Goal: Transaction & Acquisition: Purchase product/service

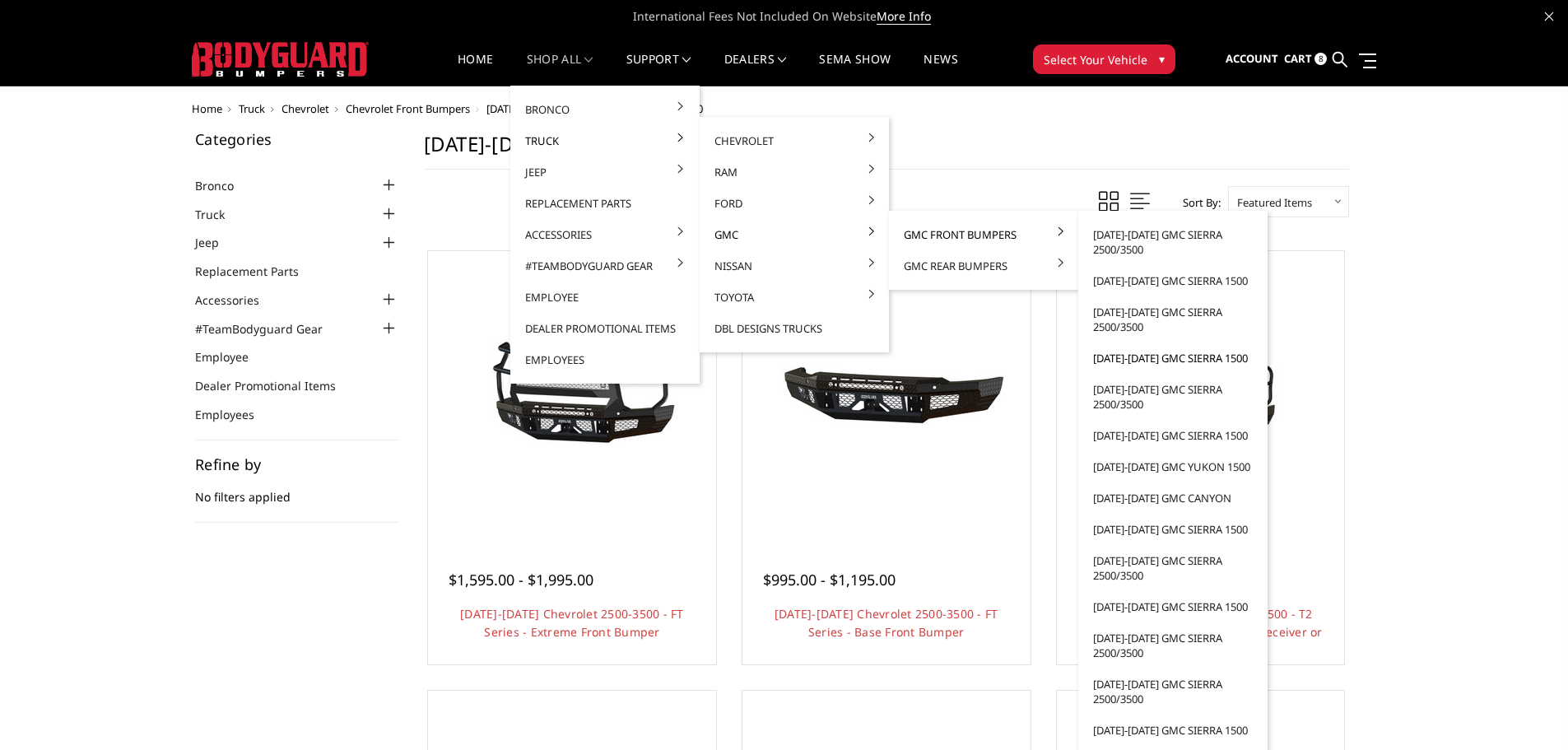
click at [1130, 364] on link "[DATE]-[DATE] GMC Sierra 1500" at bounding box center [1172, 357] width 176 height 31
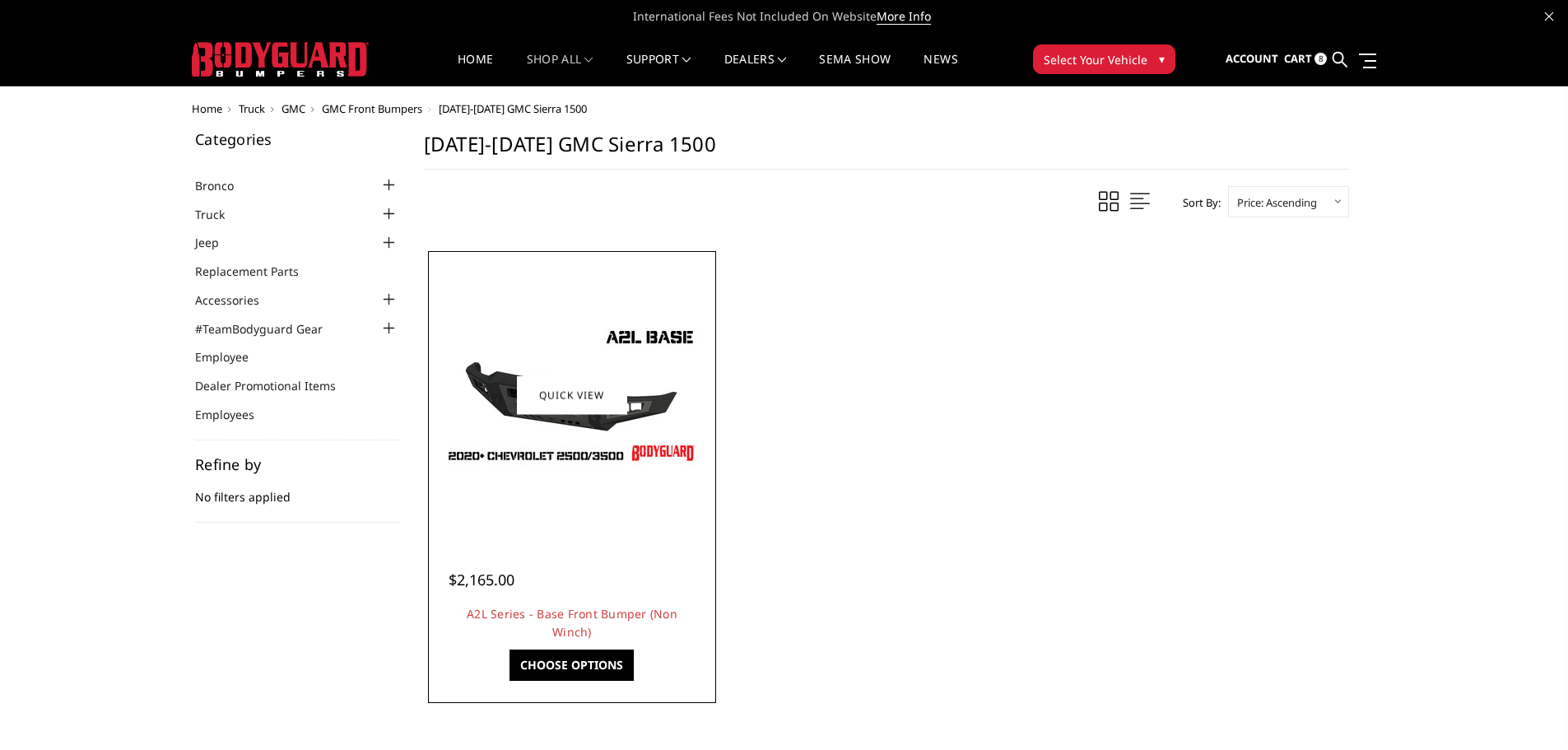
click at [580, 500] on div at bounding box center [572, 395] width 280 height 280
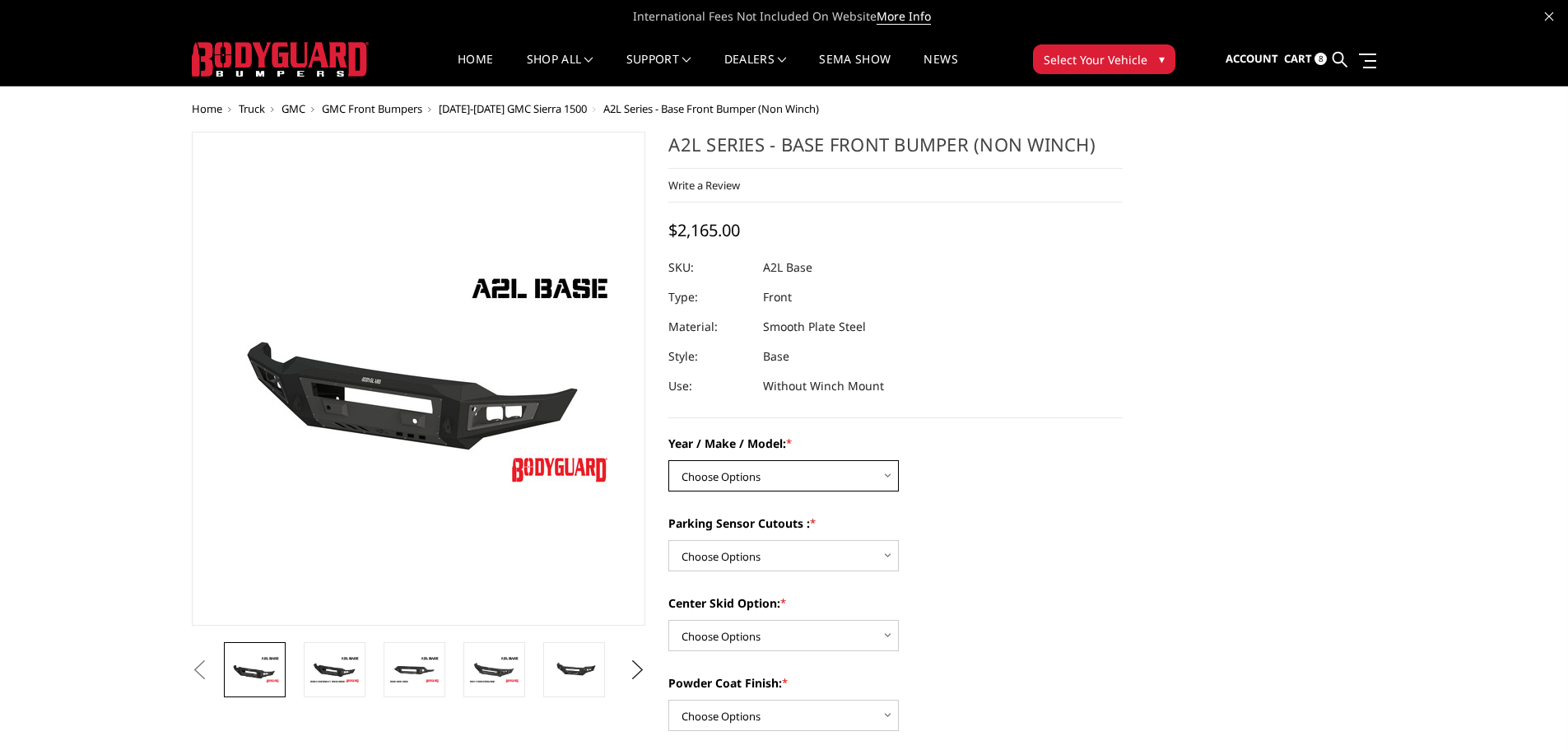
click at [856, 473] on select "Choose Options Chevrolet 15-19 2500 / 3500 Chevrolet 19-21 1500 Chevrolet 15-20…" at bounding box center [783, 476] width 231 height 31
select select "4299"
click at [668, 461] on select "Choose Options Chevrolet 15-19 2500 / 3500 Chevrolet 19-21 1500 Chevrolet 15-20…" at bounding box center [783, 476] width 231 height 31
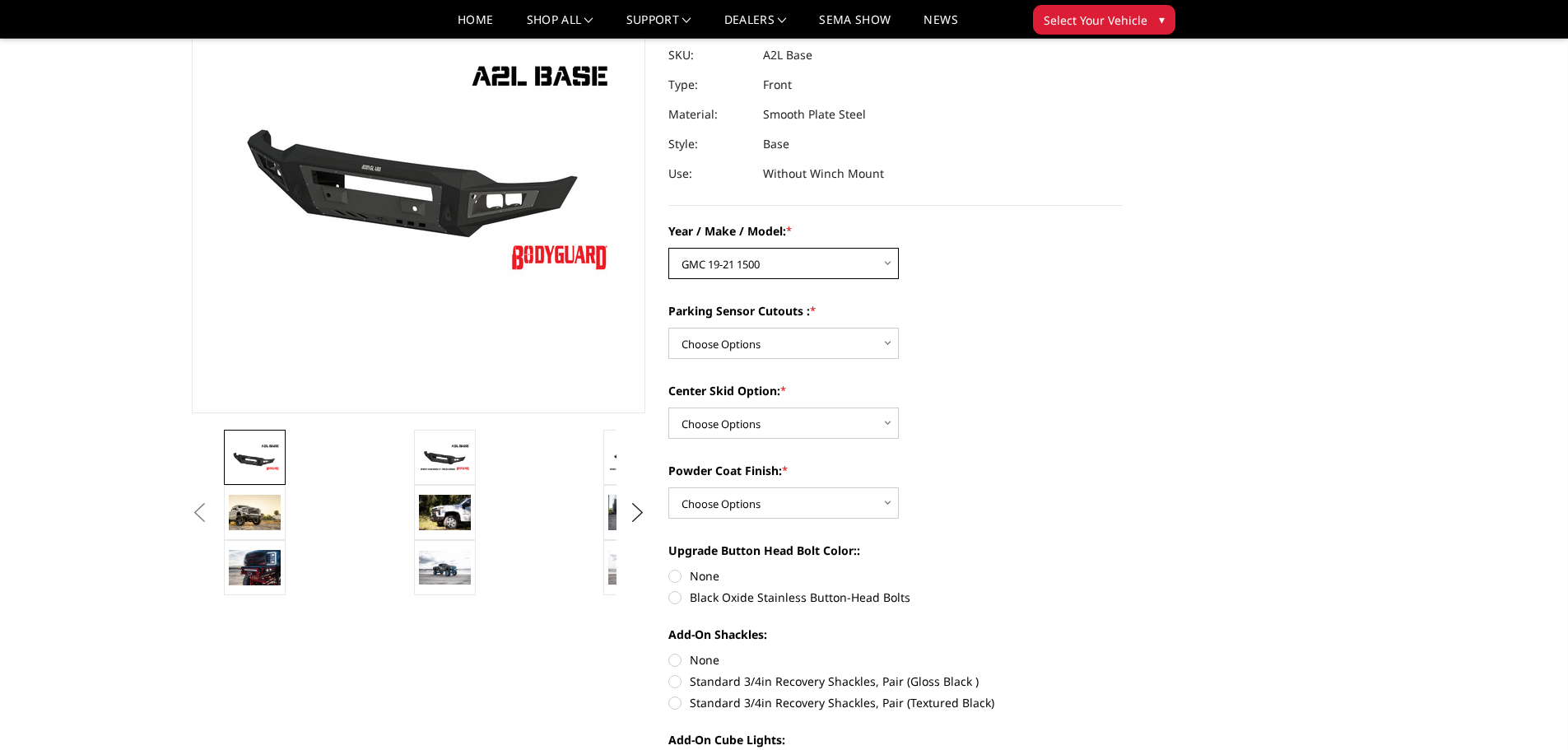
scroll to position [165, 0]
click at [802, 341] on select "Choose Options Yes - I have front parking sensors No - I do NOT have parking se…" at bounding box center [783, 342] width 231 height 31
click at [985, 394] on label "Center Skid Option: *" at bounding box center [895, 390] width 454 height 18
click at [899, 407] on select "Choose Options Single Light Bar Cutout" at bounding box center [783, 422] width 231 height 31
click at [863, 431] on select "Choose Options Single Light Bar Cutout" at bounding box center [783, 422] width 231 height 31
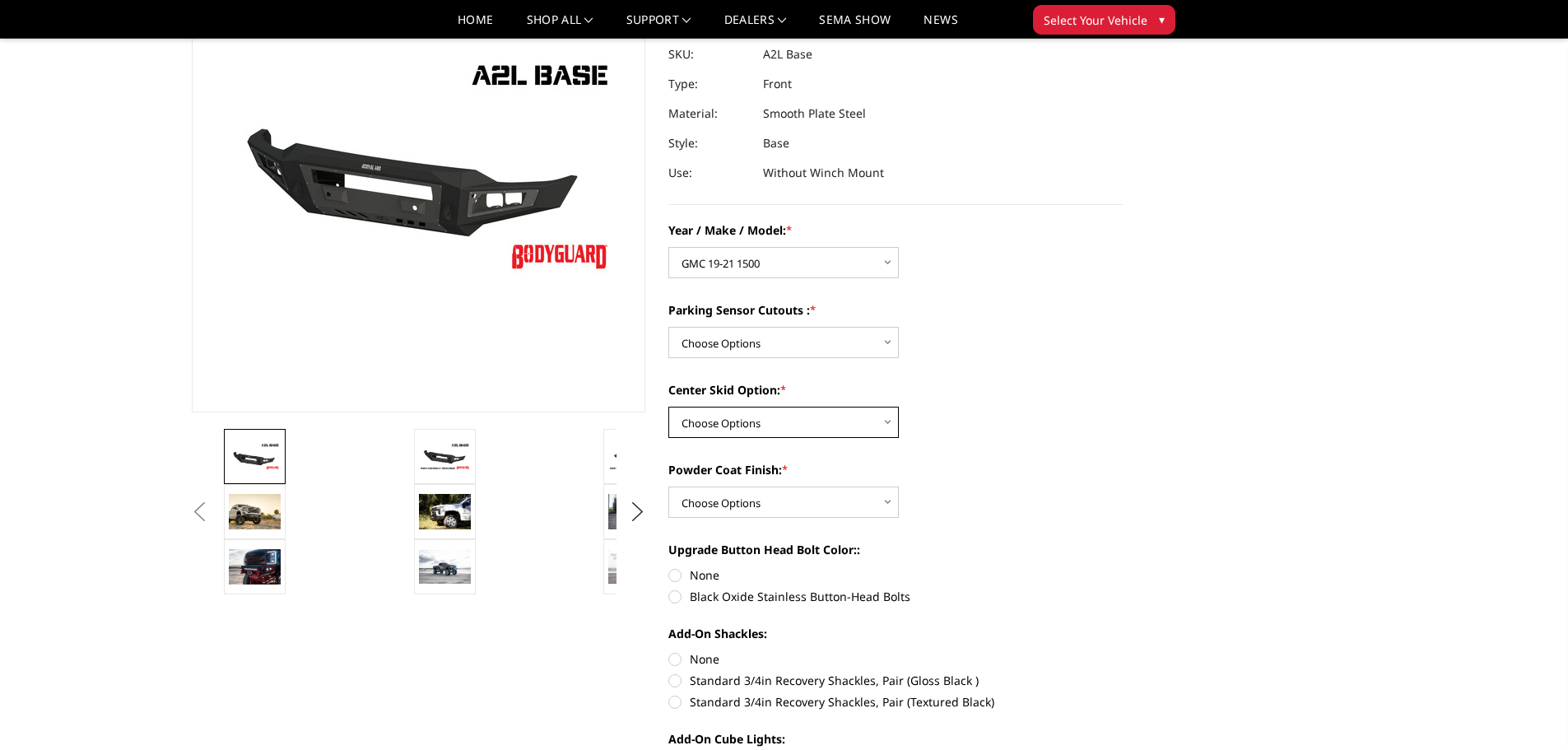
select select "4304"
click at [668, 407] on select "Choose Options Single Light Bar Cutout" at bounding box center [783, 422] width 231 height 31
click at [261, 511] on img at bounding box center [255, 512] width 52 height 35
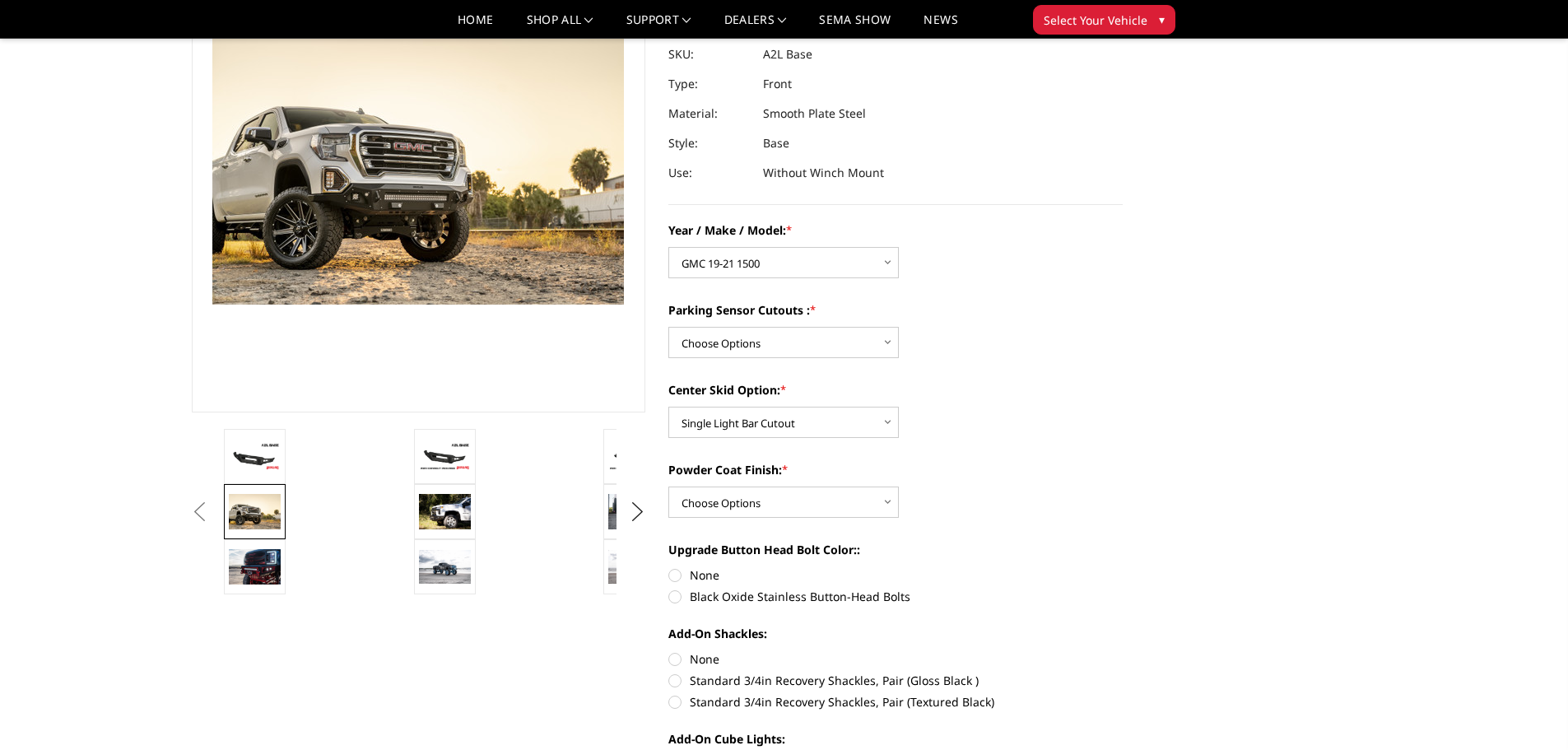
scroll to position [141, 0]
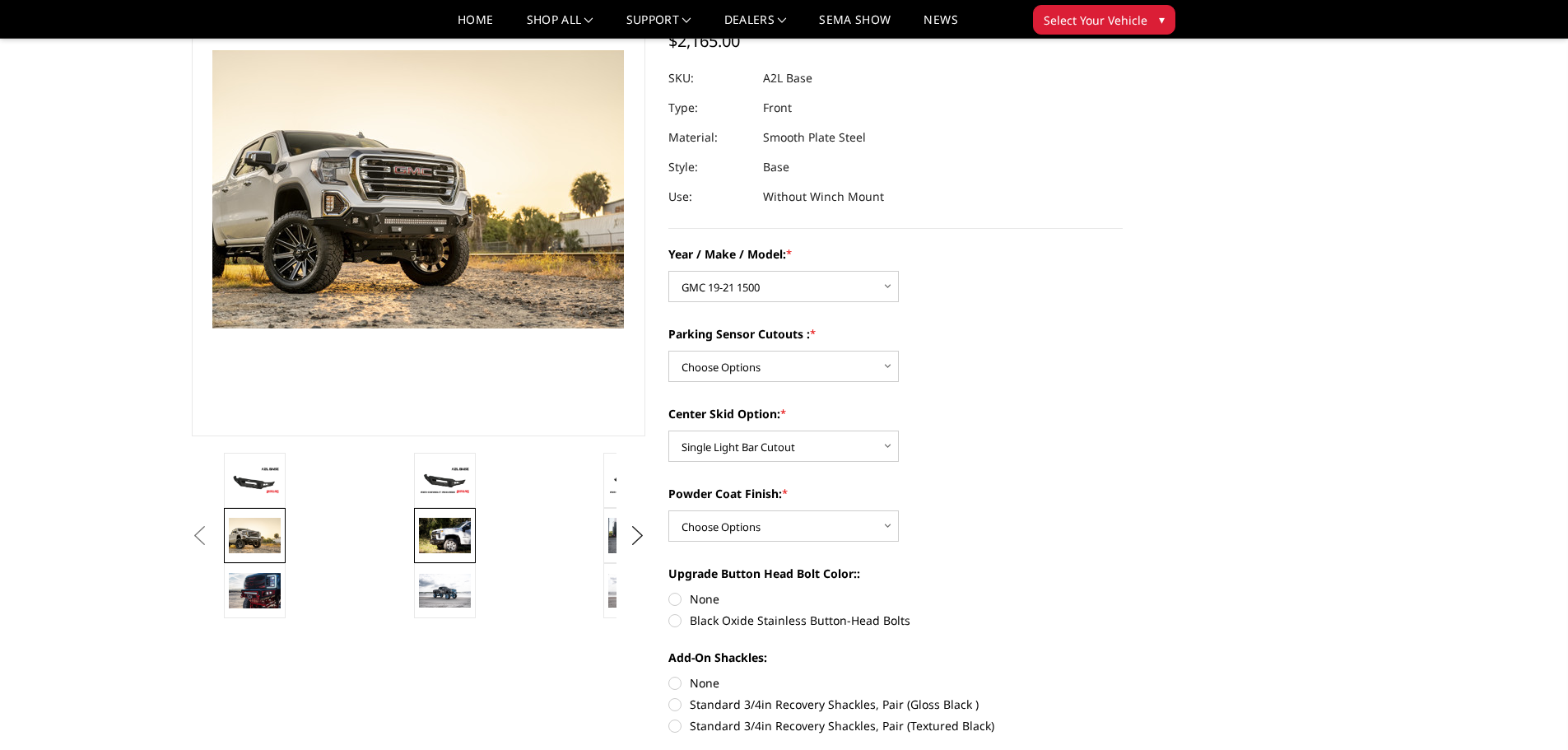
click at [448, 529] on img at bounding box center [445, 535] width 52 height 34
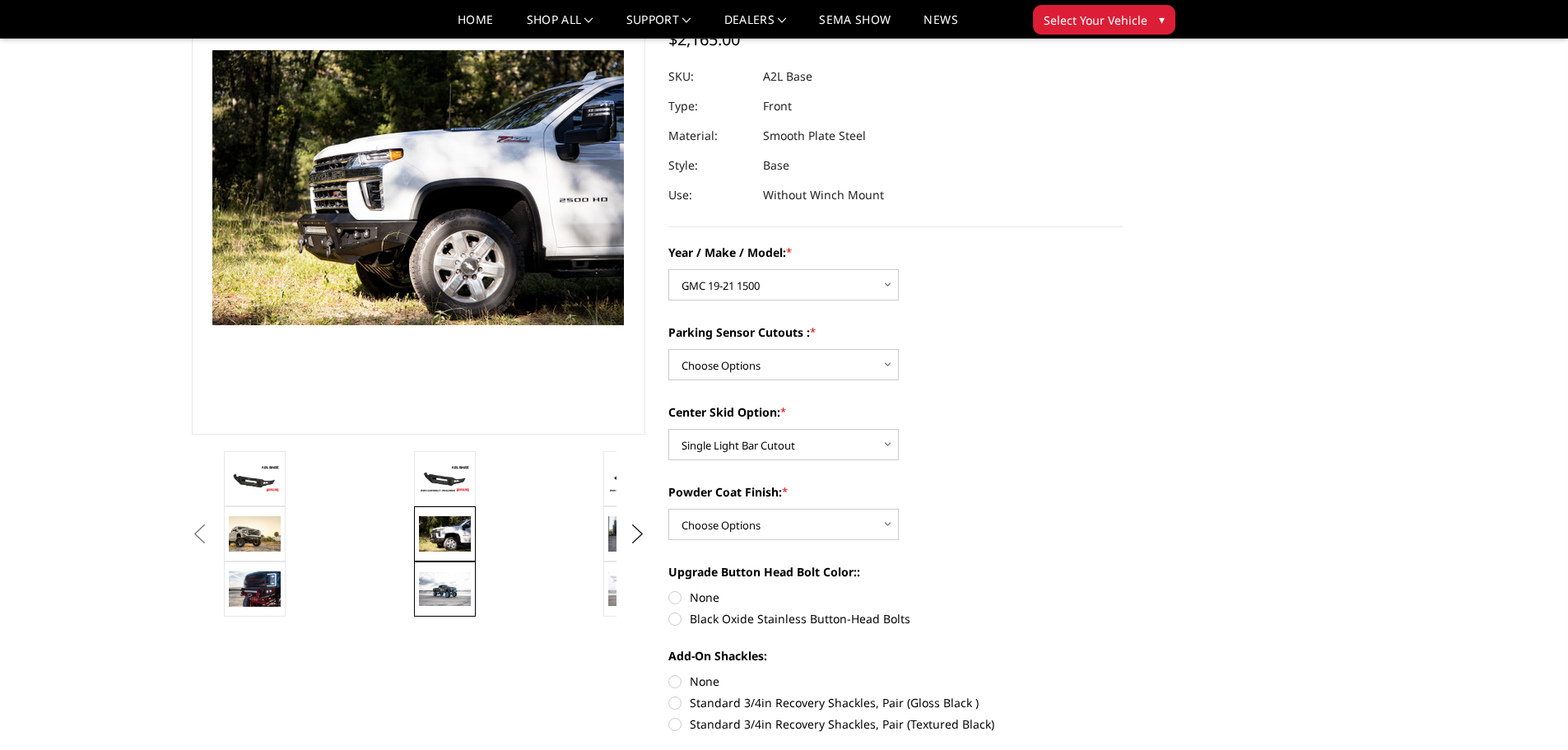
click at [452, 589] on img at bounding box center [445, 589] width 52 height 34
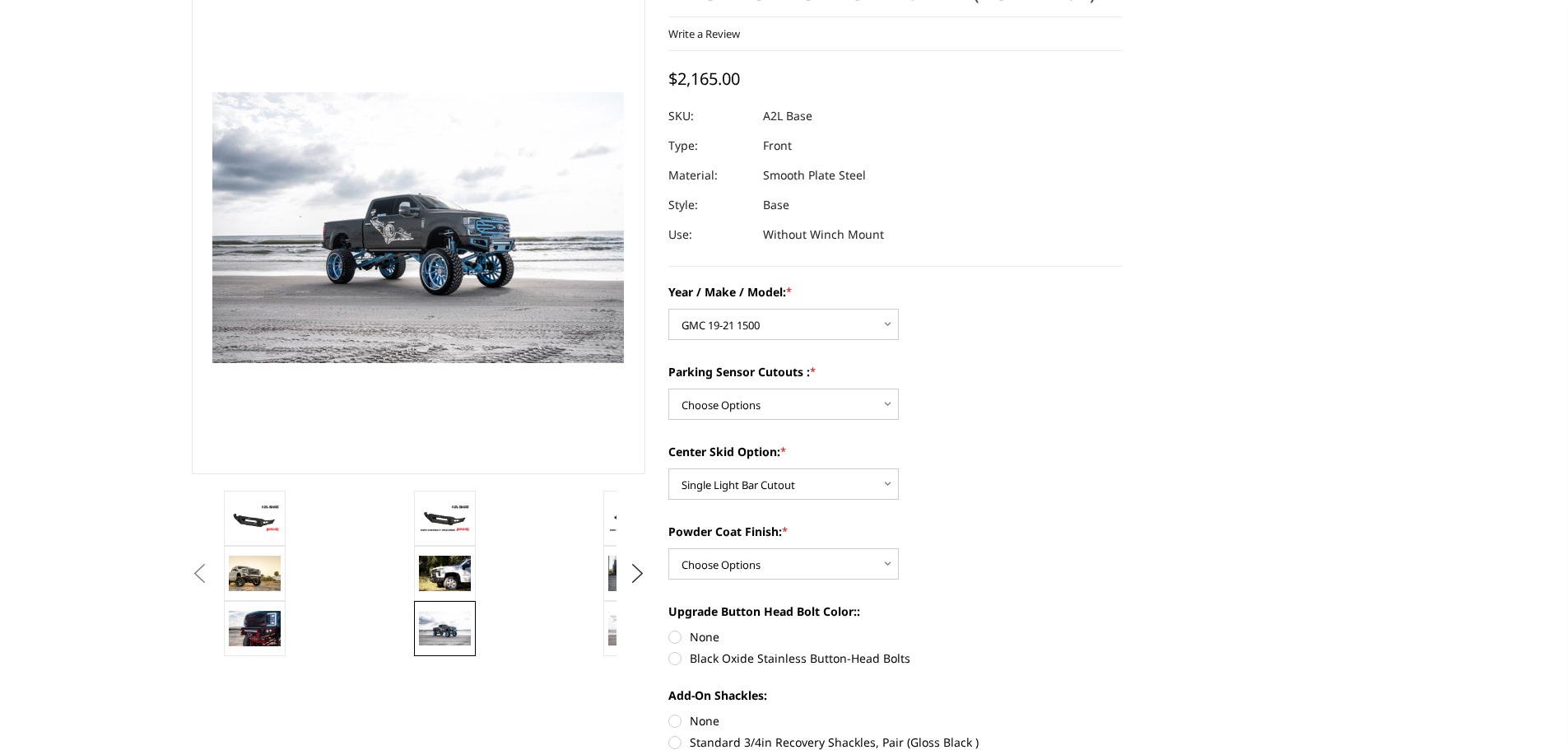
scroll to position [0, 0]
